Goal: Transaction & Acquisition: Purchase product/service

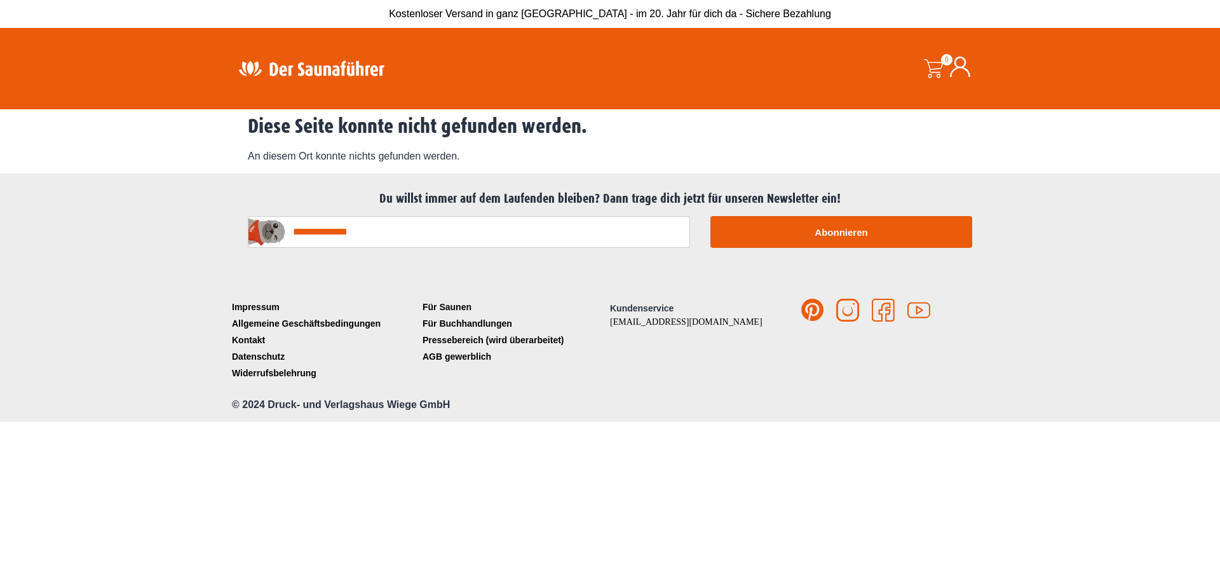
click at [1195, 422] on div at bounding box center [610, 422] width 1220 height 0
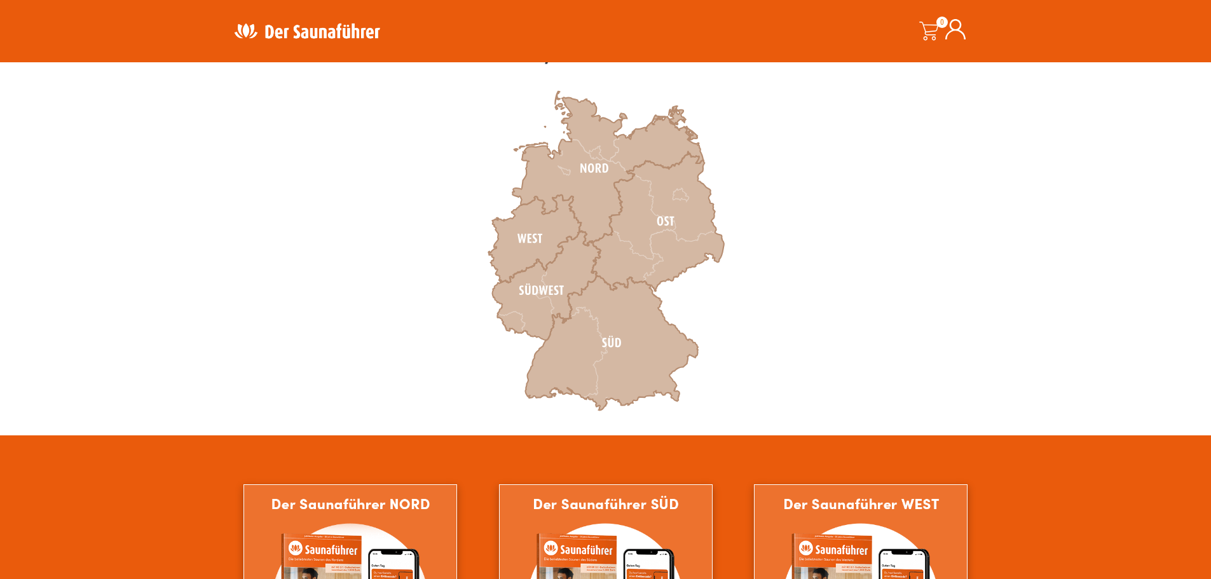
scroll to position [381, 0]
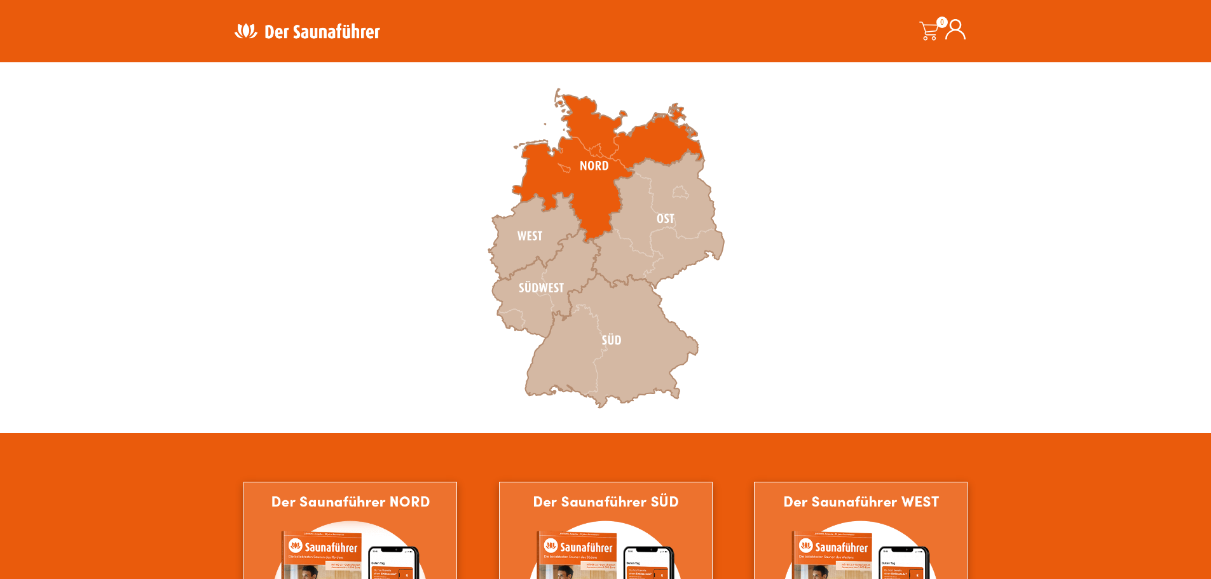
click at [591, 166] on icon at bounding box center [607, 166] width 191 height 154
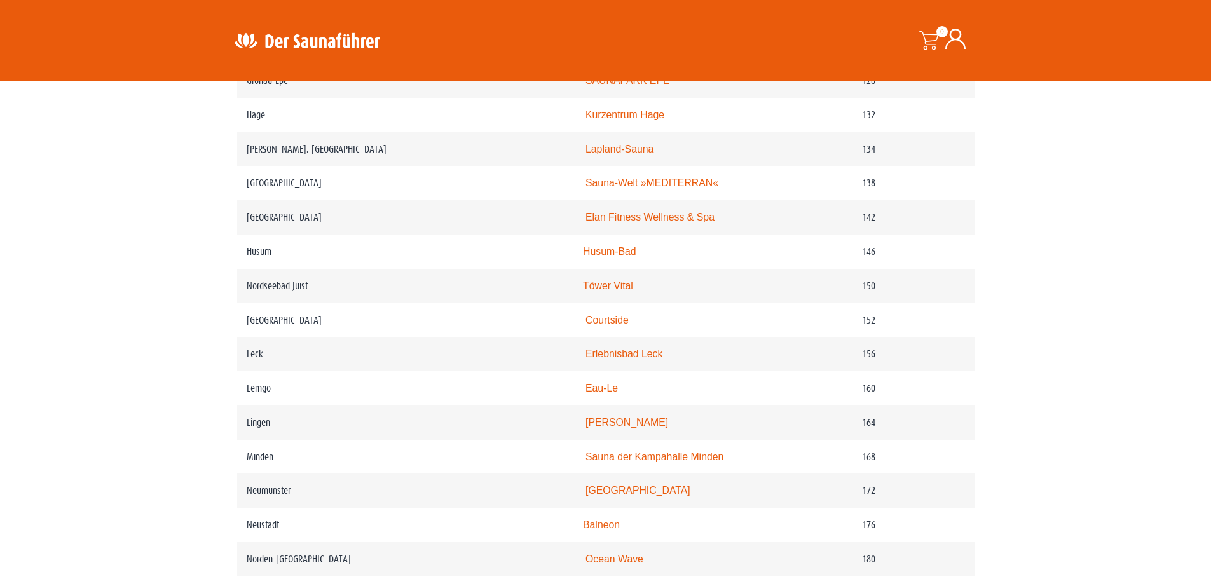
scroll to position [1525, 0]
